Goal: Information Seeking & Learning: Learn about a topic

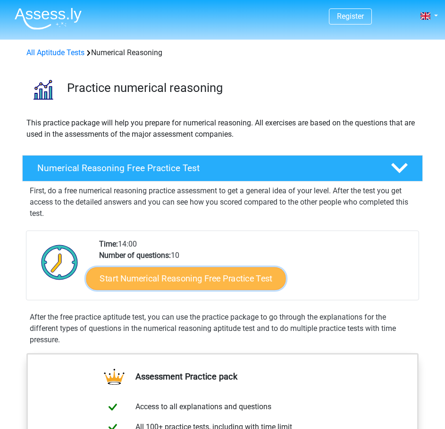
click at [176, 279] on link "Start Numerical Reasoning Free Practice Test" at bounding box center [186, 279] width 200 height 23
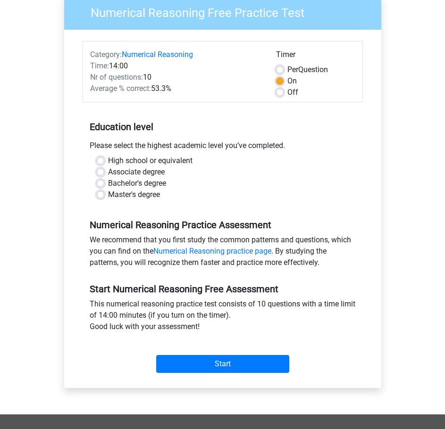
scroll to position [94, 0]
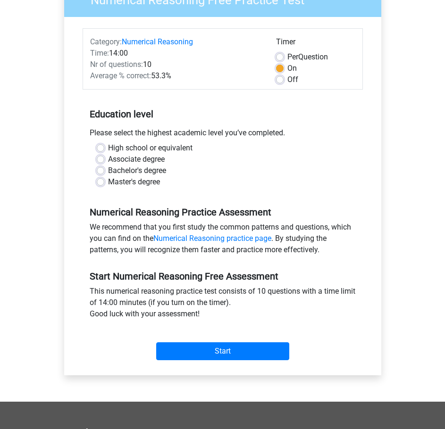
click at [108, 168] on label "Bachelor's degree" at bounding box center [137, 170] width 58 height 11
click at [100, 168] on input "Bachelor's degree" at bounding box center [101, 169] width 8 height 9
radio input "true"
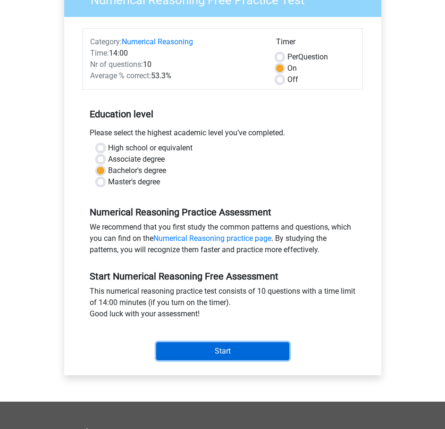
click at [250, 345] on input "Start" at bounding box center [222, 352] width 133 height 18
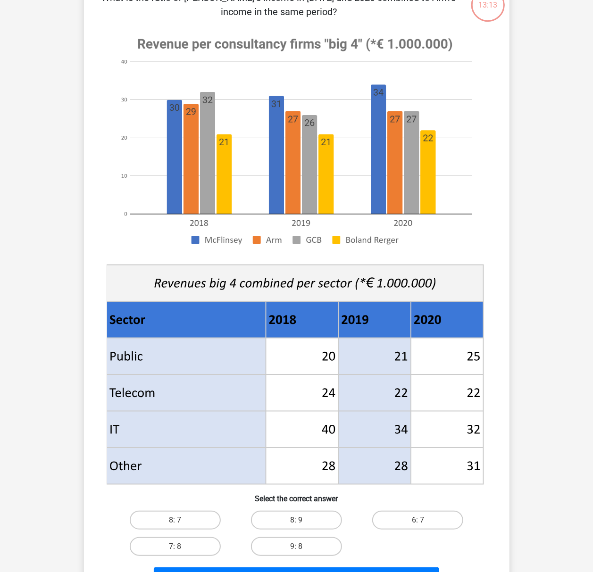
scroll to position [125, 0]
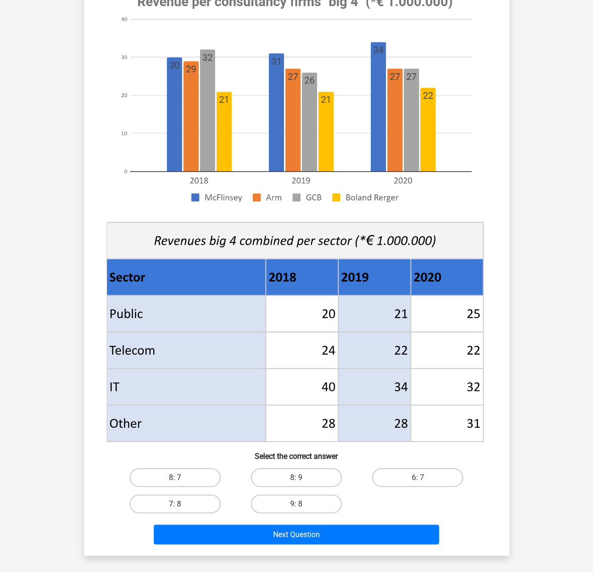
drag, startPoint x: 192, startPoint y: 473, endPoint x: 225, endPoint y: 484, distance: 35.4
click at [192, 429] on label "8: 7" at bounding box center [175, 477] width 91 height 19
click at [181, 429] on input "8: 7" at bounding box center [178, 481] width 6 height 6
radio input "true"
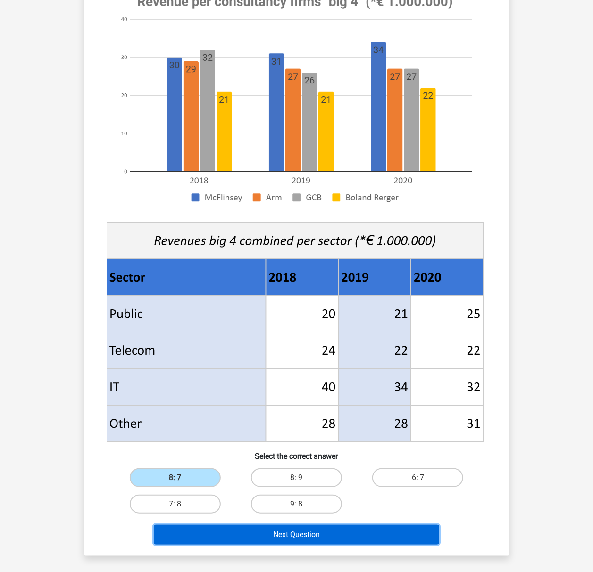
click at [284, 429] on button "Next Question" at bounding box center [296, 535] width 285 height 20
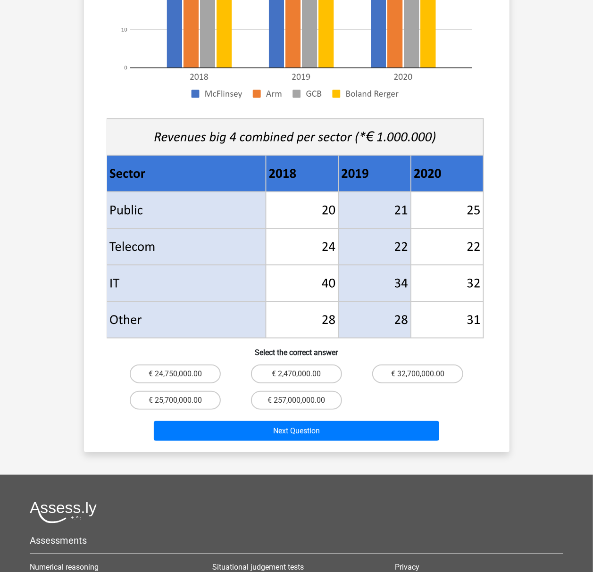
scroll to position [377, 0]
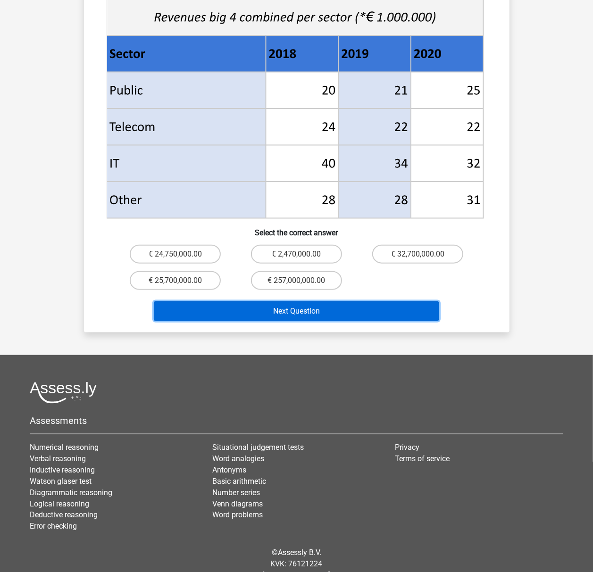
drag, startPoint x: 320, startPoint y: 295, endPoint x: 326, endPoint y: 293, distance: 6.9
click at [320, 301] on button "Next Question" at bounding box center [296, 311] width 285 height 20
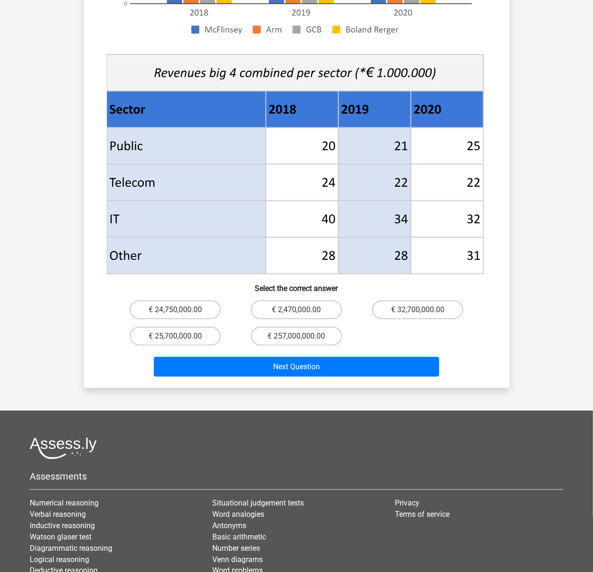
scroll to position [314, 0]
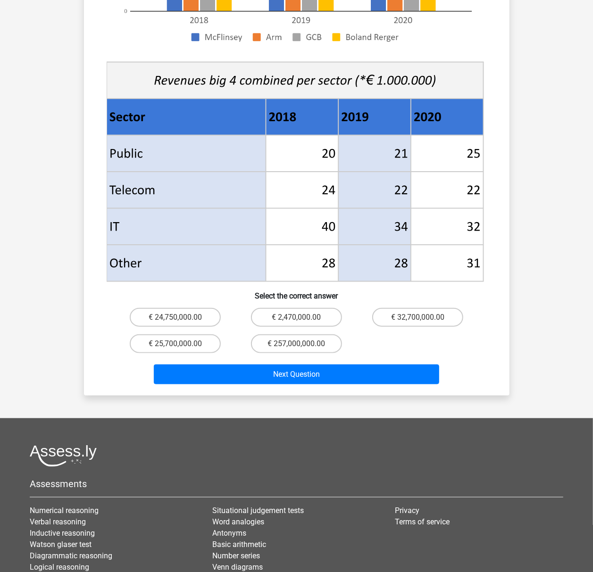
click at [238, 304] on div "€ 2,470,000.00" at bounding box center [296, 317] width 121 height 26
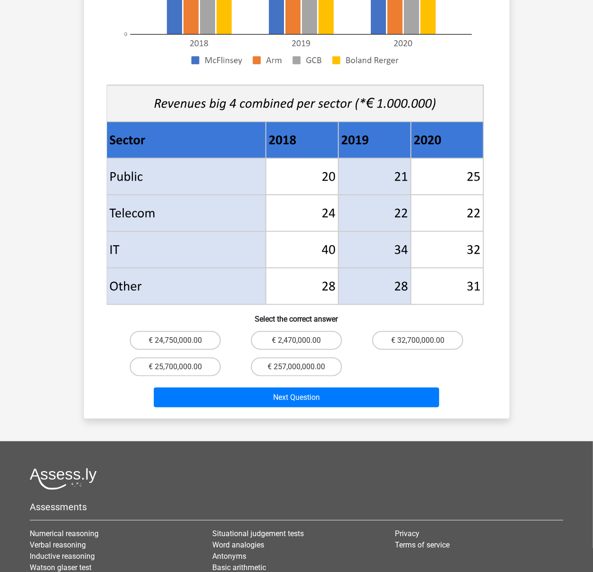
scroll to position [251, 0]
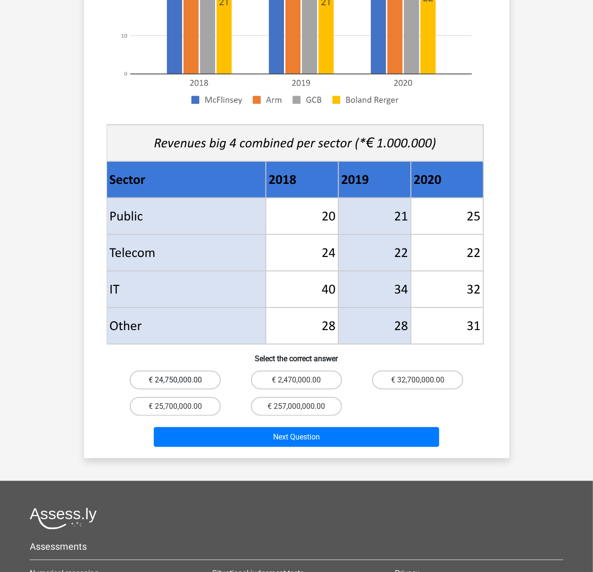
click at [202, 371] on label "€ 24,750,000.00" at bounding box center [175, 380] width 91 height 19
click at [181, 380] on input "€ 24,750,000.00" at bounding box center [178, 383] width 6 height 6
radio input "true"
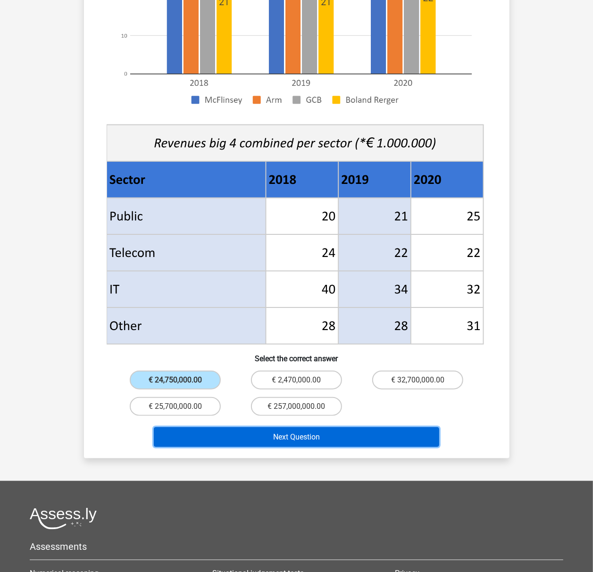
click at [274, 427] on button "Next Question" at bounding box center [296, 437] width 285 height 20
click at [253, 427] on button "Next Question" at bounding box center [296, 437] width 285 height 20
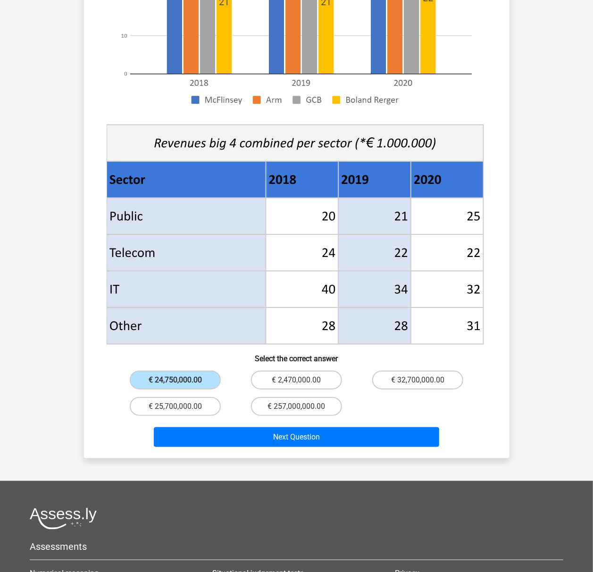
click at [189, 376] on div "€ 24,750,000.00" at bounding box center [175, 380] width 121 height 26
click at [190, 371] on label "€ 24,750,000.00" at bounding box center [175, 380] width 91 height 19
click at [181, 380] on input "€ 24,750,000.00" at bounding box center [178, 383] width 6 height 6
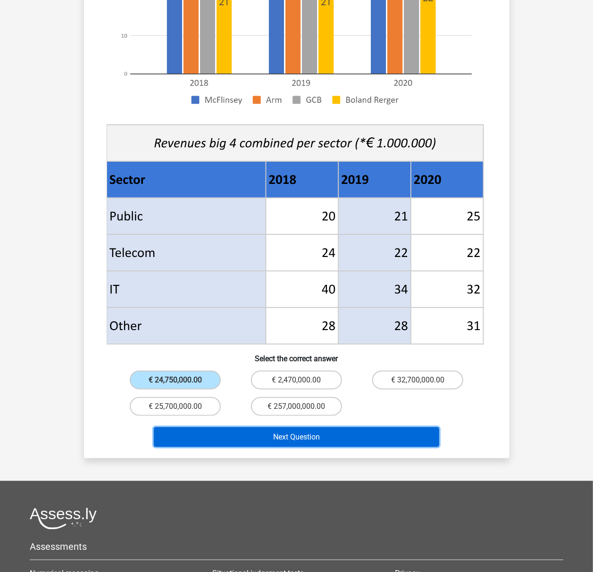
click at [257, 427] on button "Next Question" at bounding box center [296, 437] width 285 height 20
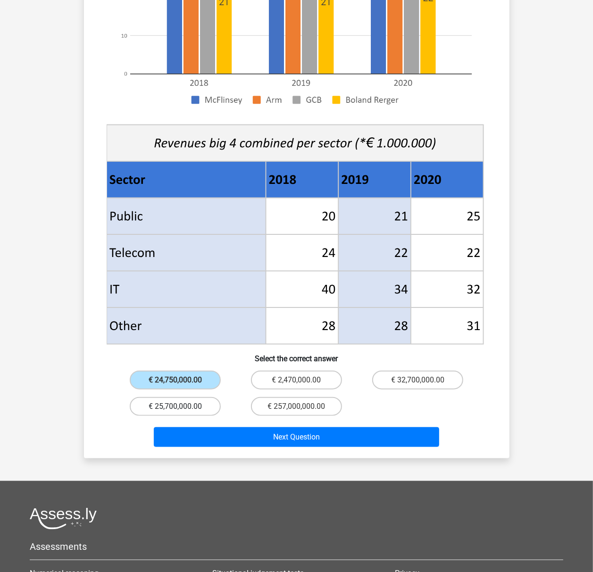
click at [199, 397] on label "€ 25,700,000.00" at bounding box center [175, 406] width 91 height 19
click at [181, 407] on input "€ 25,700,000.00" at bounding box center [178, 410] width 6 height 6
radio input "true"
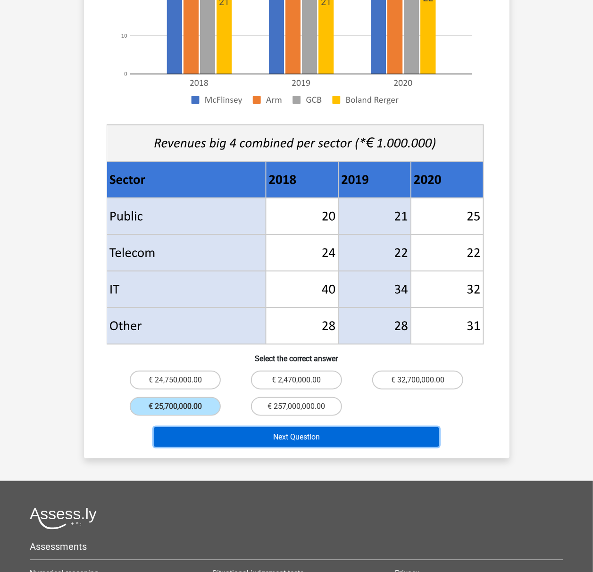
click at [268, 427] on button "Next Question" at bounding box center [296, 437] width 285 height 20
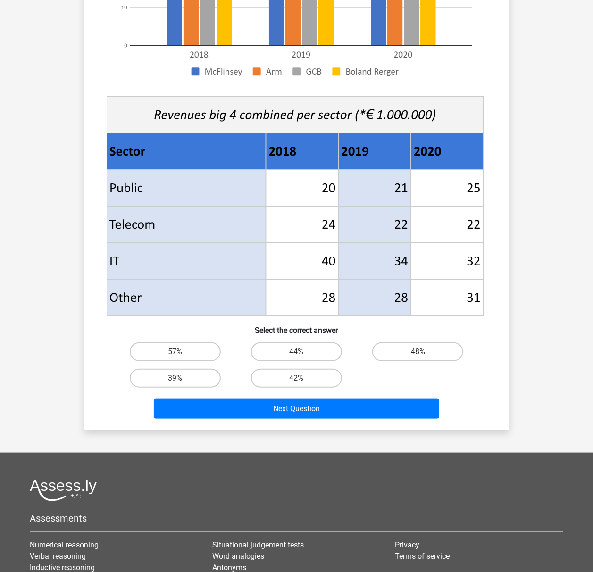
click at [394, 353] on label "48%" at bounding box center [417, 352] width 91 height 19
click at [418, 353] on input "48%" at bounding box center [421, 355] width 6 height 6
radio input "true"
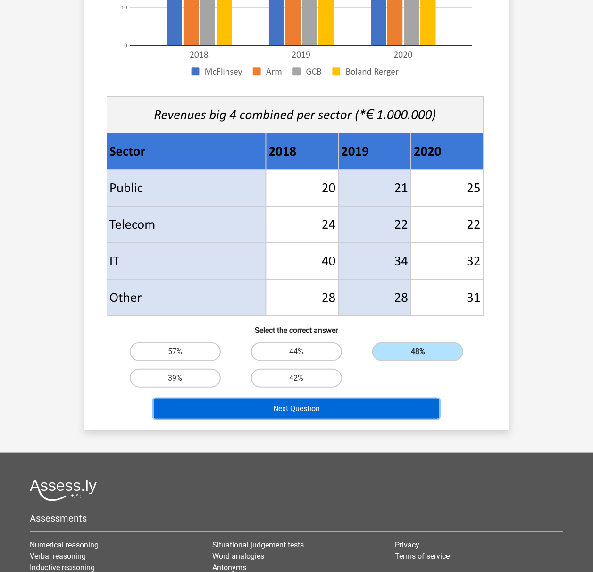
click at [346, 412] on button "Next Question" at bounding box center [296, 409] width 285 height 20
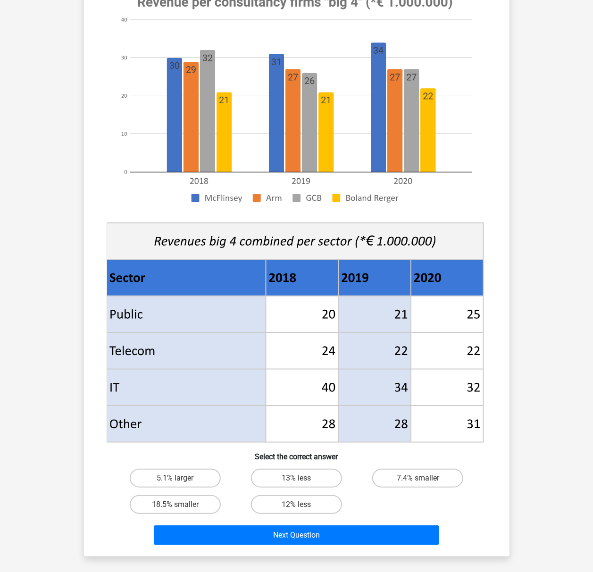
scroll to position [125, 0]
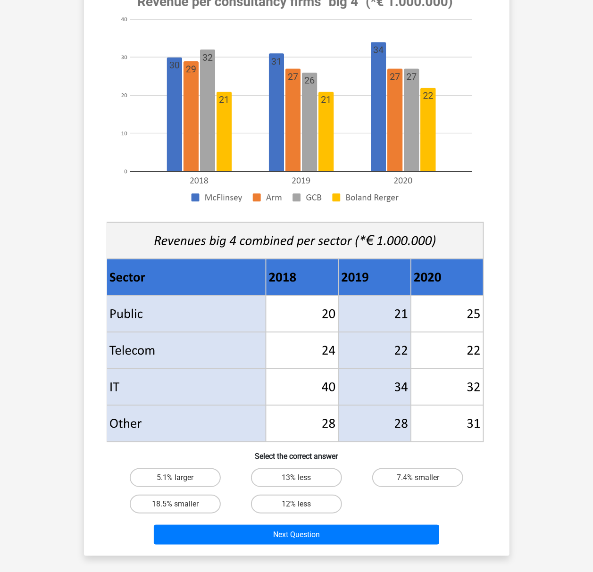
drag, startPoint x: 420, startPoint y: 474, endPoint x: 420, endPoint y: 482, distance: 8.5
click at [420, 429] on label "7.4% smaller" at bounding box center [417, 477] width 91 height 19
click at [420, 429] on input "7.4% smaller" at bounding box center [421, 481] width 6 height 6
radio input "true"
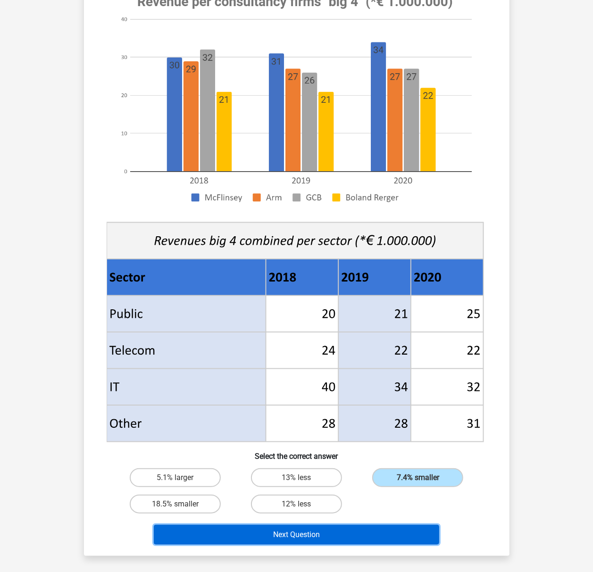
click at [398, 429] on button "Next Question" at bounding box center [296, 535] width 285 height 20
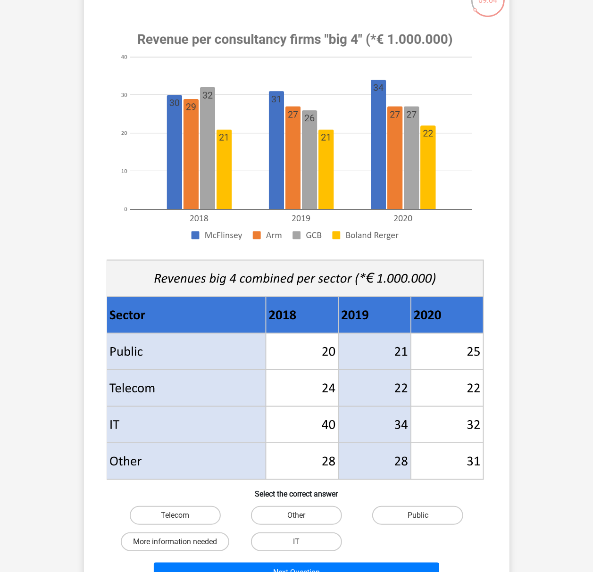
scroll to position [251, 0]
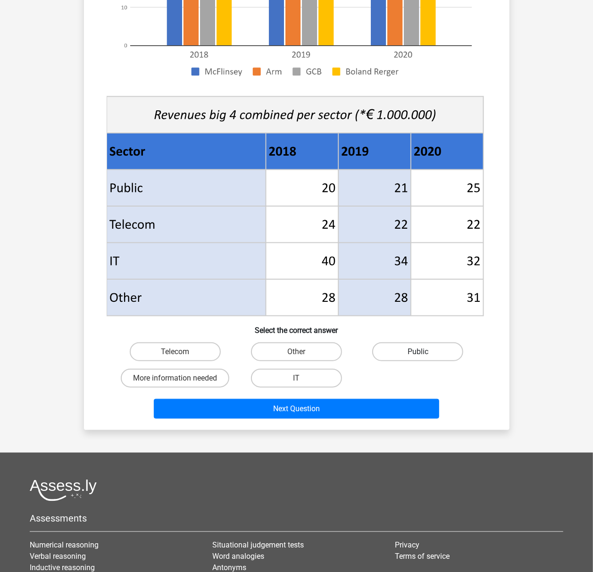
click at [440, 351] on label "Public" at bounding box center [417, 352] width 91 height 19
click at [424, 352] on input "Public" at bounding box center [421, 355] width 6 height 6
radio input "true"
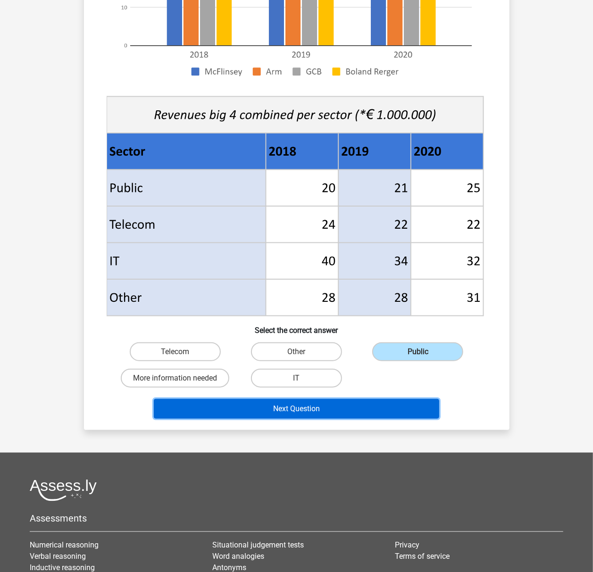
click at [374, 399] on button "Next Question" at bounding box center [296, 409] width 285 height 20
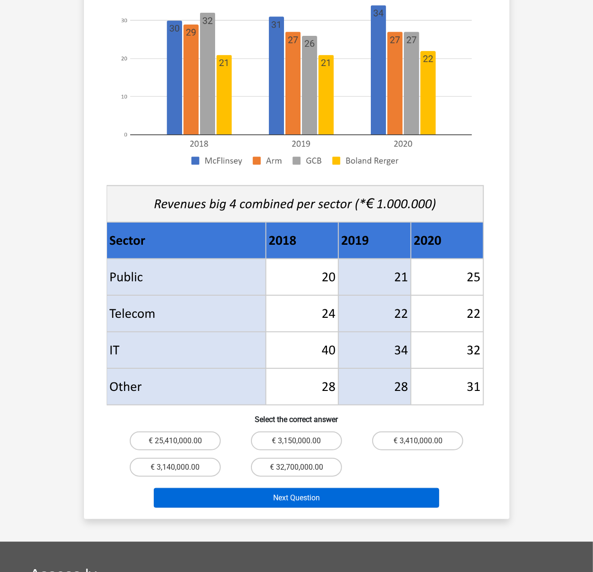
scroll to position [314, 0]
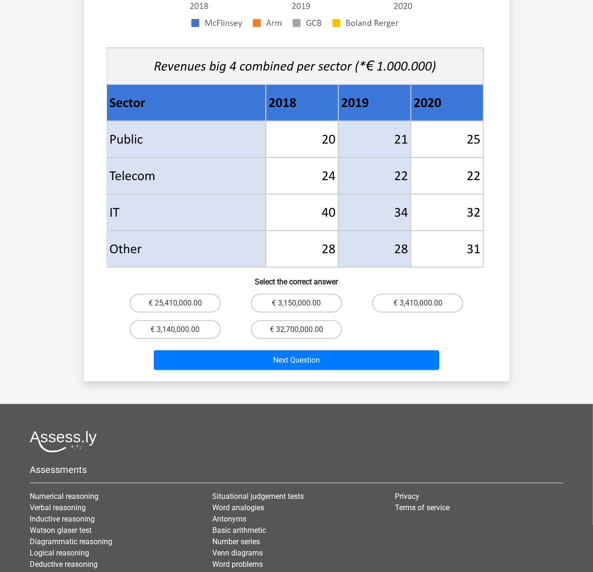
drag, startPoint x: 404, startPoint y: 291, endPoint x: 397, endPoint y: 304, distance: 15.2
click at [404, 294] on label "€ 3,410,000.00" at bounding box center [417, 303] width 91 height 19
click at [418, 303] on input "€ 3,410,000.00" at bounding box center [421, 306] width 6 height 6
radio input "true"
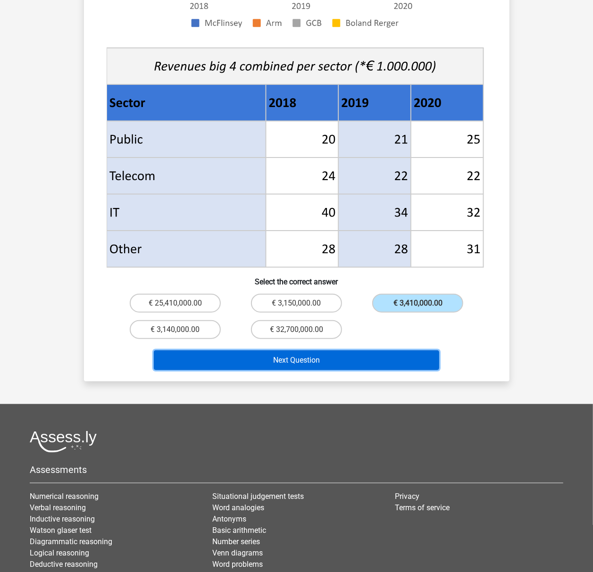
click at [376, 351] on button "Next Question" at bounding box center [296, 361] width 285 height 20
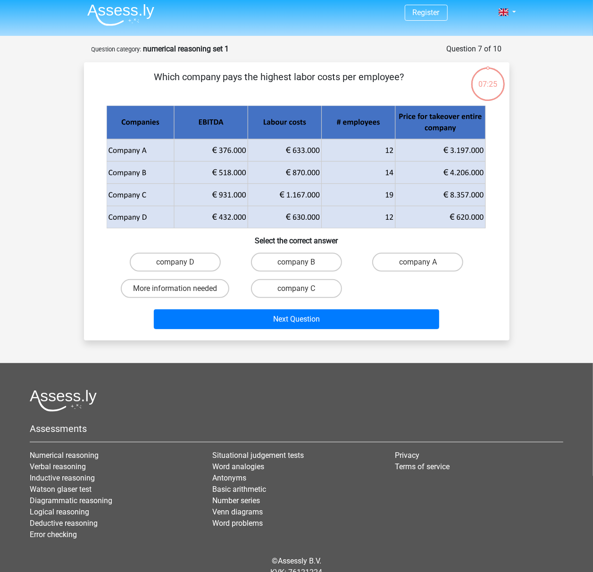
scroll to position [0, 0]
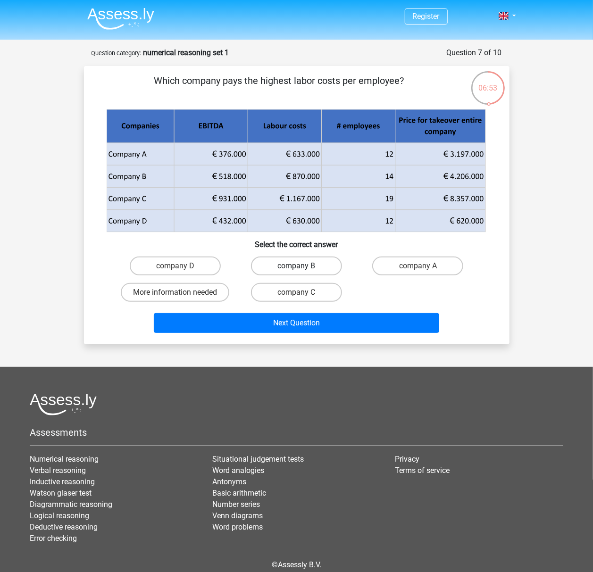
click at [295, 266] on label "company B" at bounding box center [296, 266] width 91 height 19
click at [296, 266] on input "company B" at bounding box center [299, 269] width 6 height 6
radio input "true"
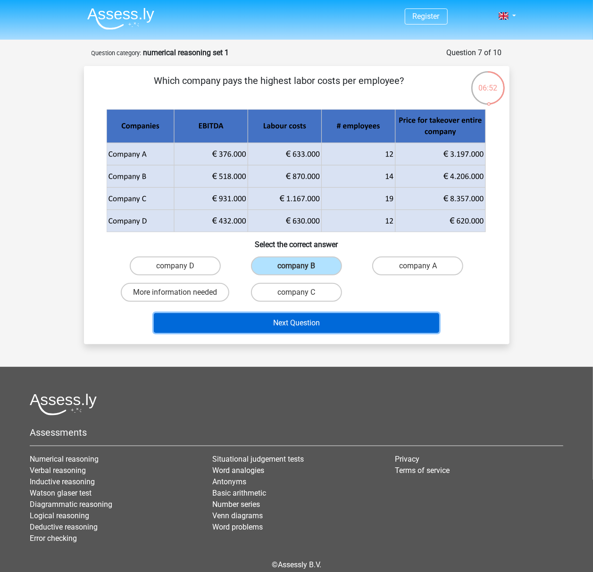
click at [339, 331] on button "Next Question" at bounding box center [296, 323] width 285 height 20
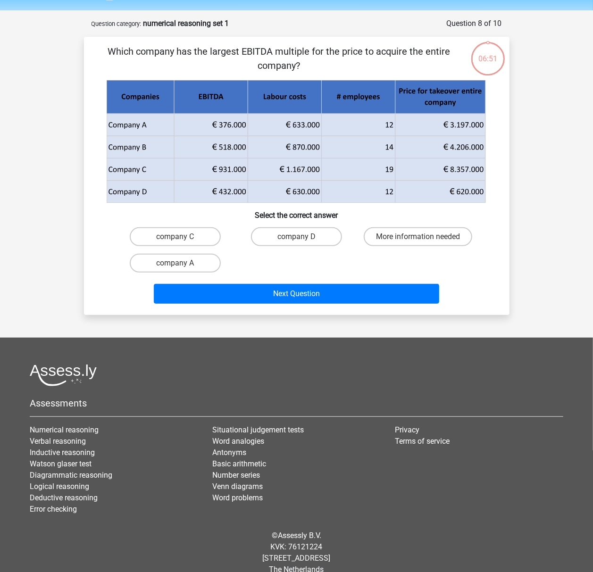
scroll to position [42, 0]
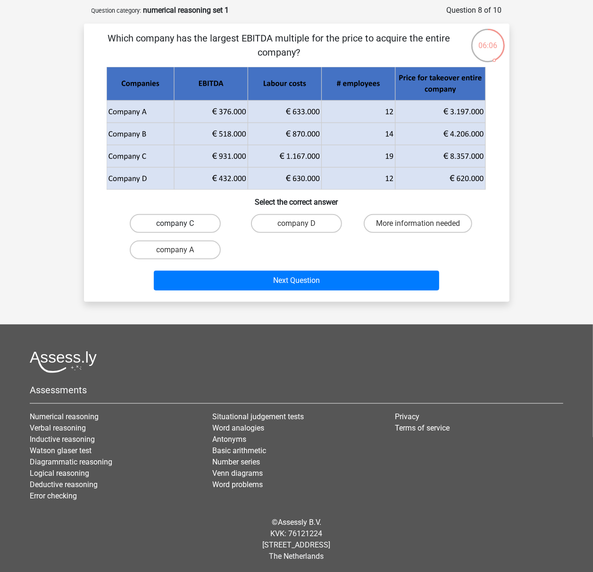
click at [150, 224] on label "company C" at bounding box center [175, 223] width 91 height 19
click at [175, 224] on input "company C" at bounding box center [178, 227] width 6 height 6
radio input "true"
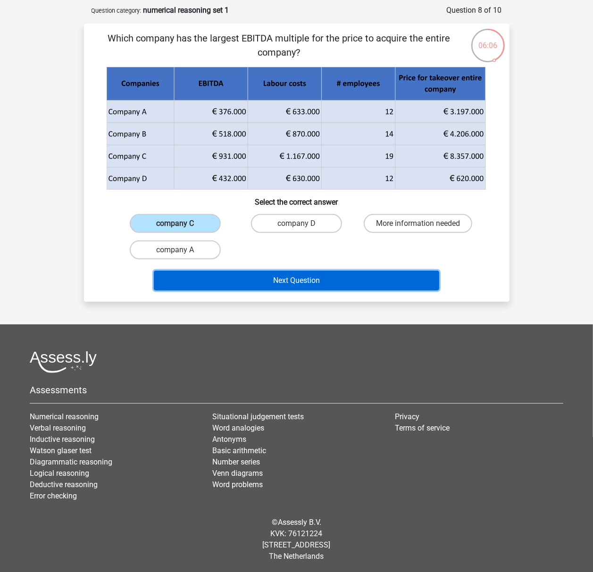
click at [276, 276] on button "Next Question" at bounding box center [296, 281] width 285 height 20
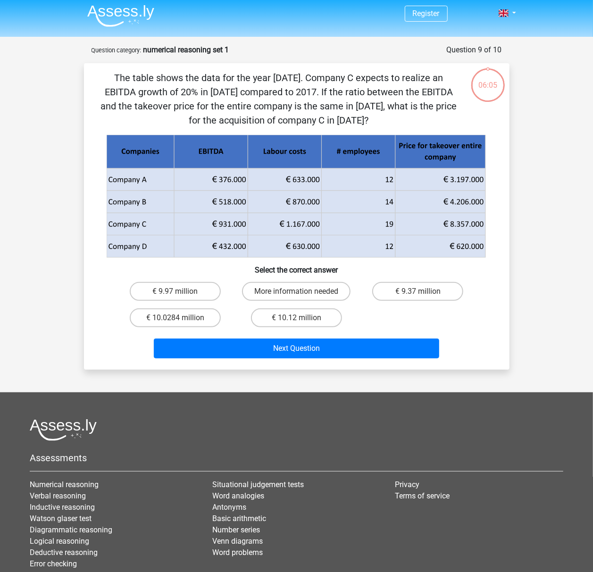
scroll to position [0, 0]
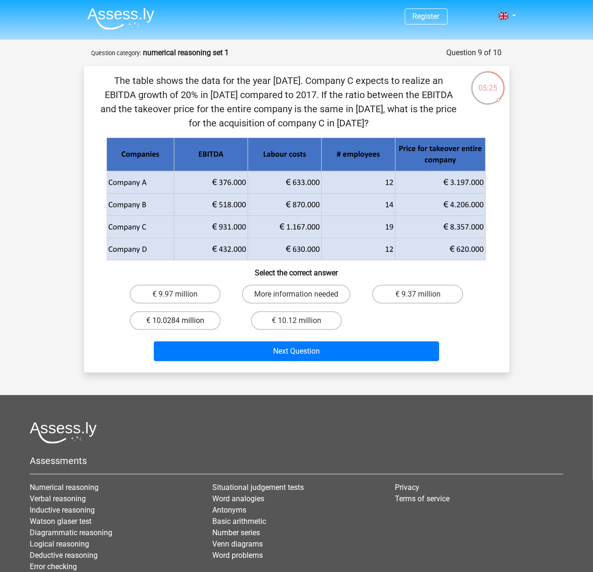
click at [206, 318] on label "€ 10.0284 million" at bounding box center [175, 320] width 91 height 19
click at [181, 321] on input "€ 10.0284 million" at bounding box center [178, 324] width 6 height 6
radio input "true"
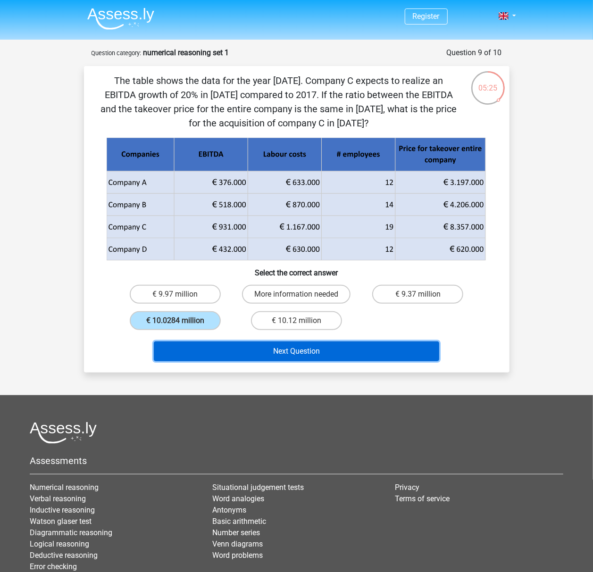
click at [276, 357] on button "Next Question" at bounding box center [296, 352] width 285 height 20
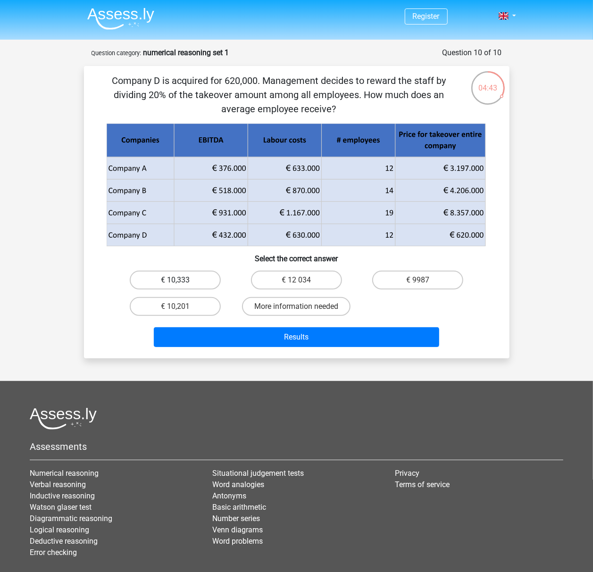
click at [195, 282] on label "€ 10,333" at bounding box center [175, 280] width 91 height 19
click at [181, 282] on input "€ 10,333" at bounding box center [178, 283] width 6 height 6
radio input "true"
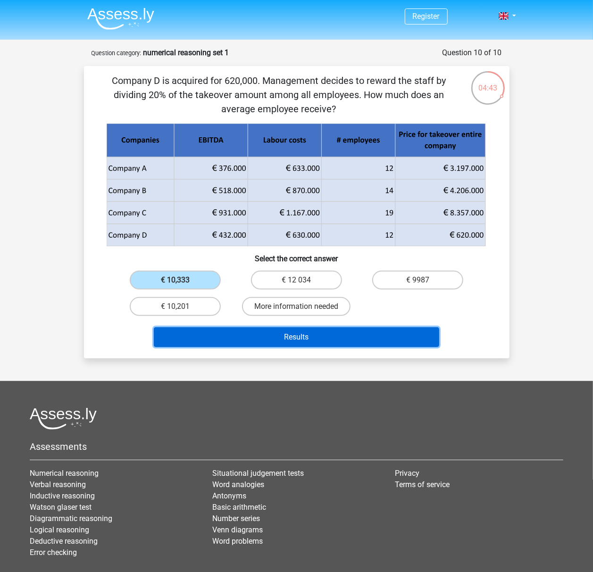
click at [291, 339] on button "Results" at bounding box center [296, 337] width 285 height 20
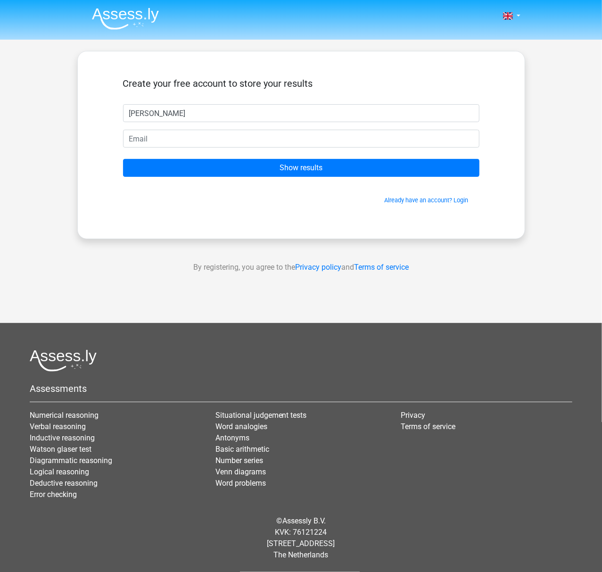
type input "Drew"
click at [251, 140] on input "email" at bounding box center [301, 139] width 357 height 18
type input "AndrewAlamo45@gmail.com"
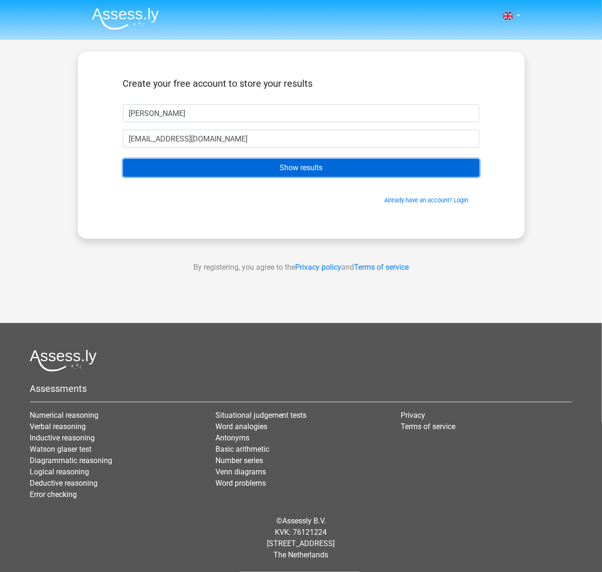
click at [297, 165] on input "Show results" at bounding box center [301, 168] width 357 height 18
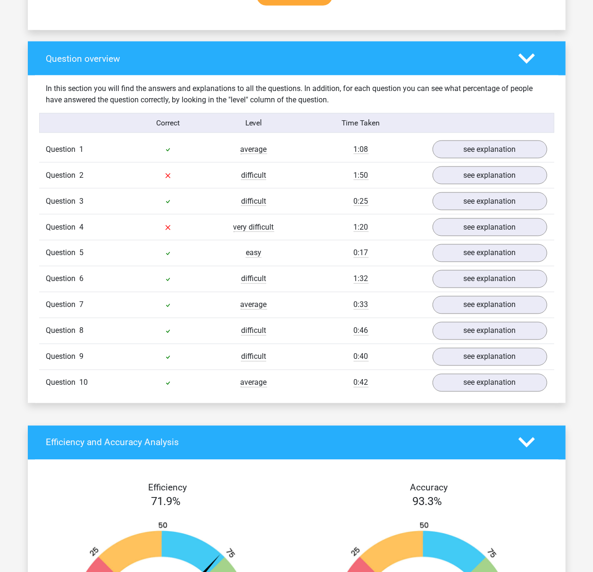
scroll to position [629, 0]
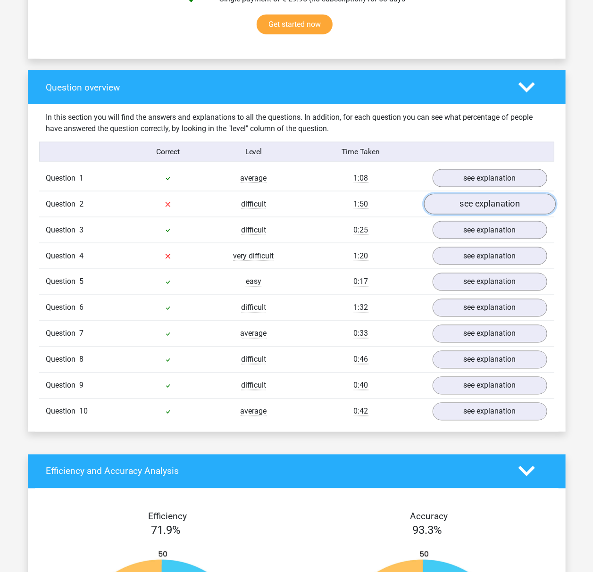
click at [480, 201] on link "see explanation" at bounding box center [490, 204] width 132 height 21
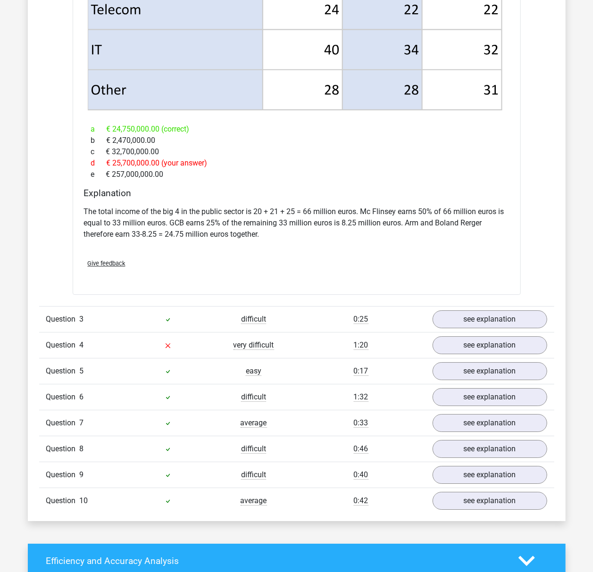
scroll to position [1195, 0]
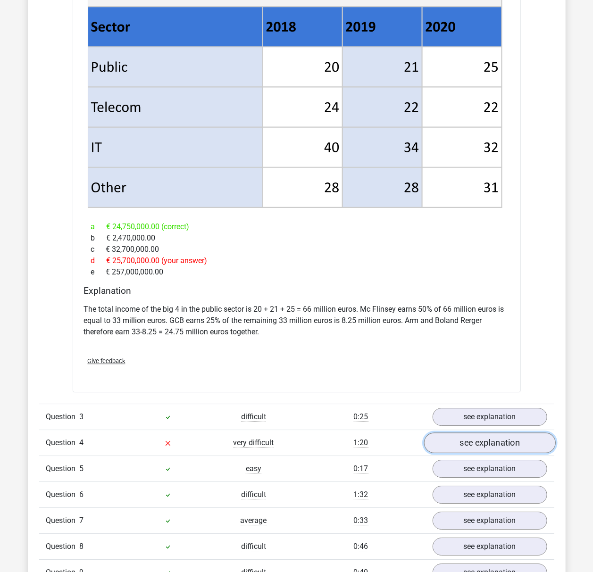
click at [479, 435] on link "see explanation" at bounding box center [490, 443] width 132 height 21
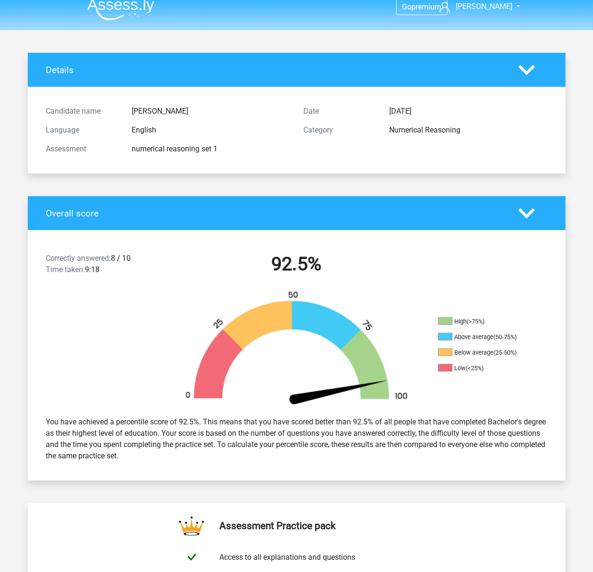
scroll to position [0, 0]
